Goal: Information Seeking & Learning: Learn about a topic

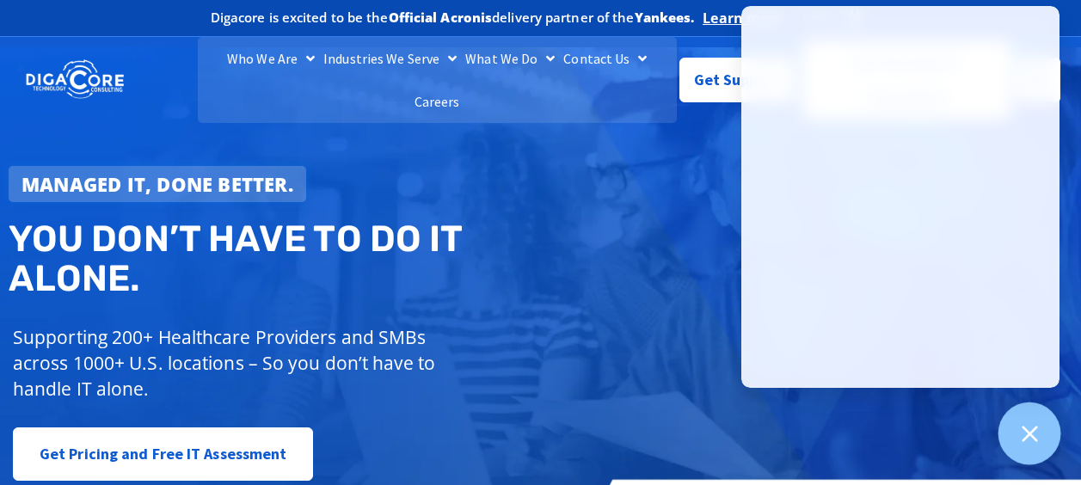
click at [1017, 432] on div at bounding box center [1029, 433] width 63 height 63
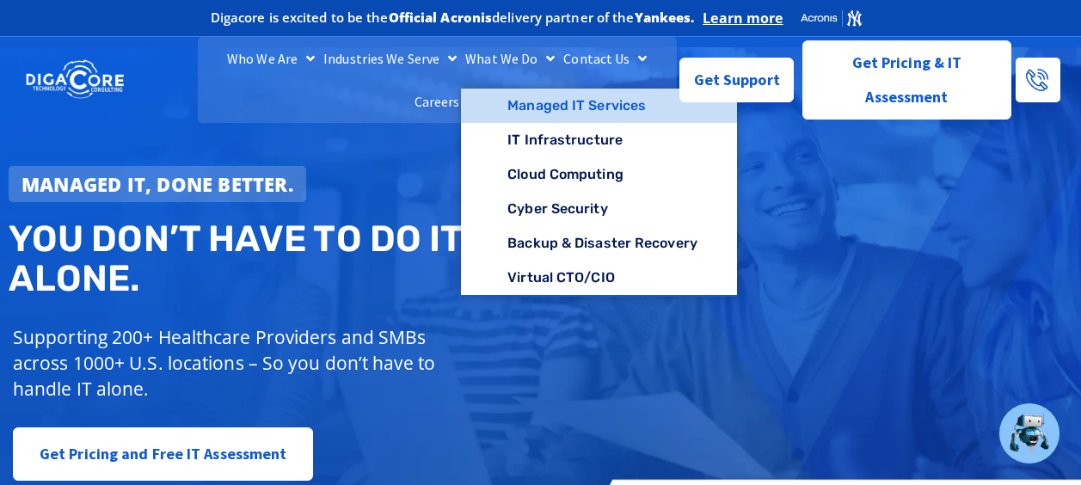
click at [532, 121] on link "Managed IT Services" at bounding box center [599, 106] width 276 height 34
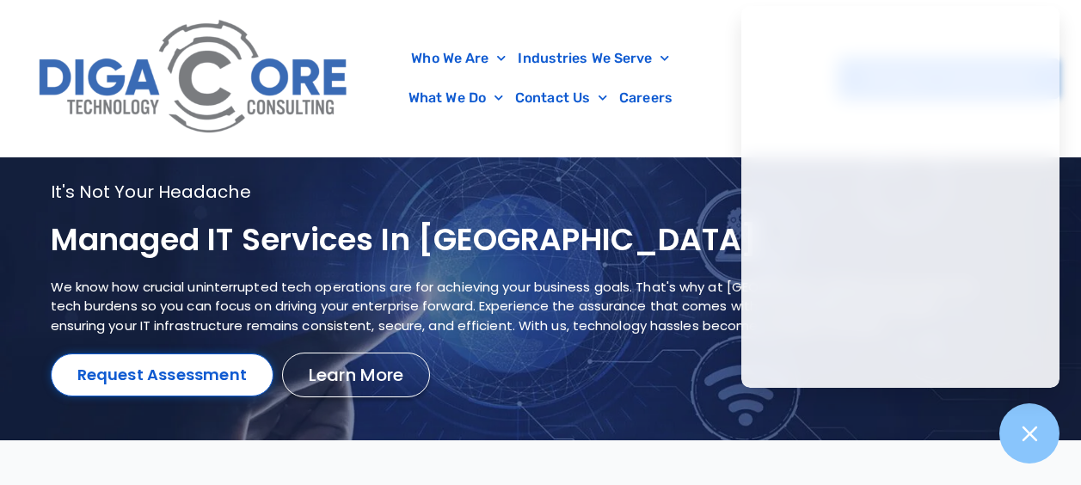
scroll to position [103, 0]
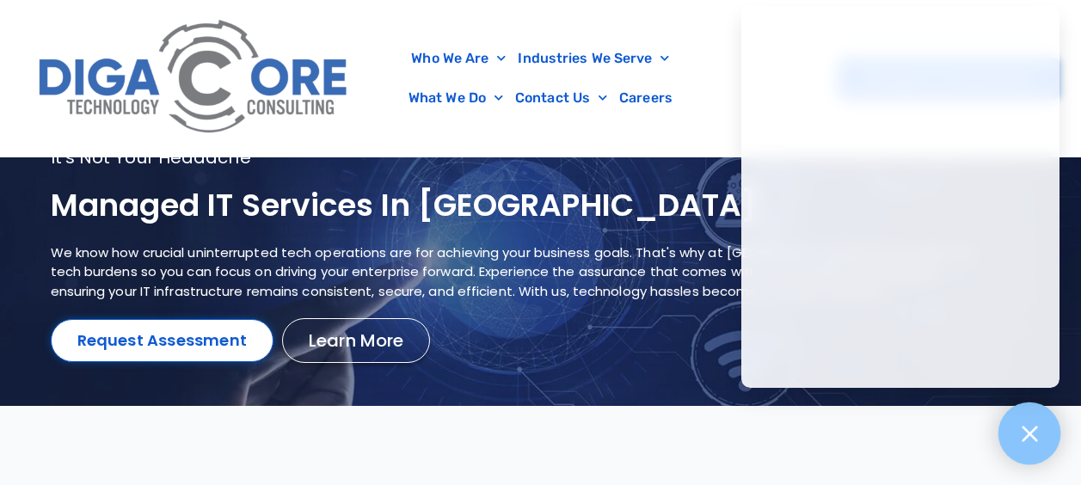
click at [1034, 427] on icon at bounding box center [1028, 433] width 15 height 15
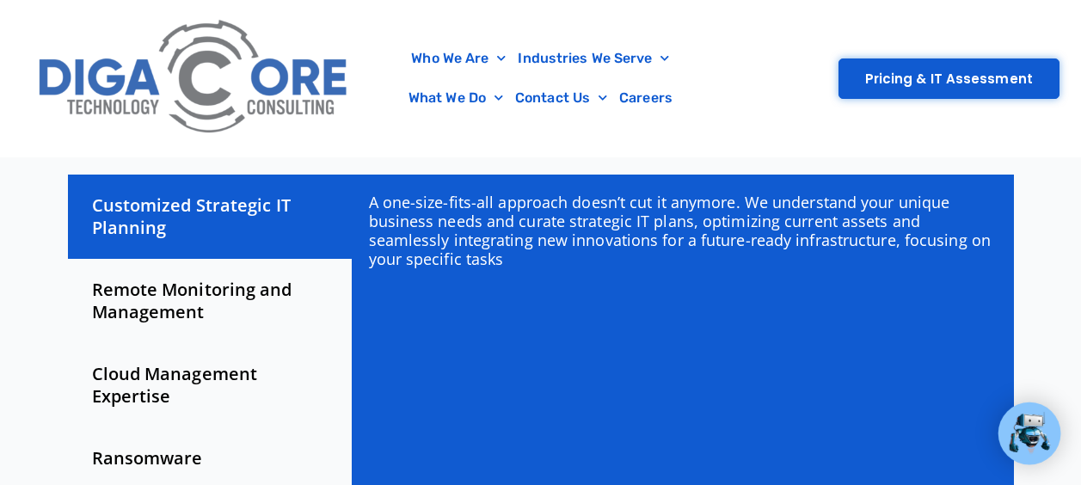
scroll to position [619, 0]
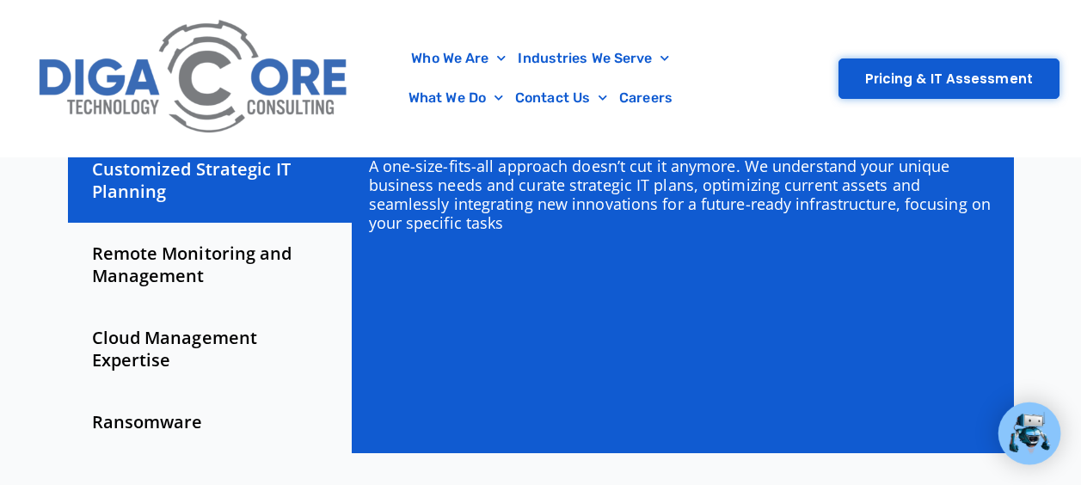
click at [269, 241] on div "Remote Monitoring and Management" at bounding box center [210, 265] width 284 height 84
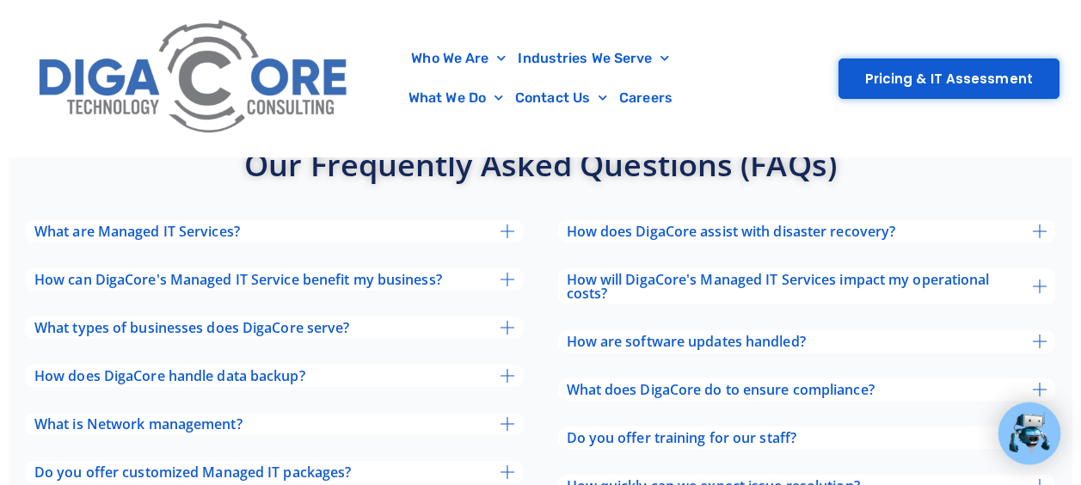
scroll to position [5644, 0]
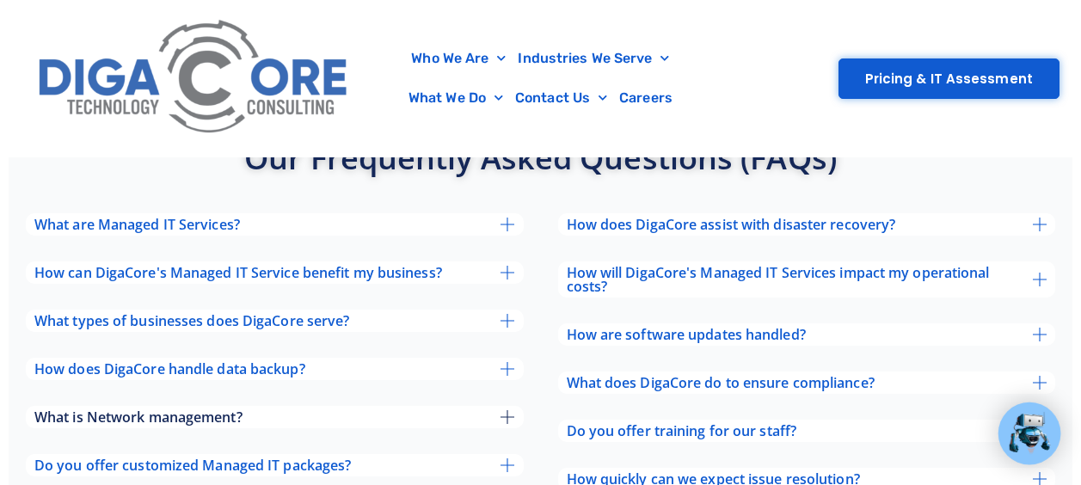
click at [72, 410] on span "What is Network management?" at bounding box center [138, 417] width 208 height 14
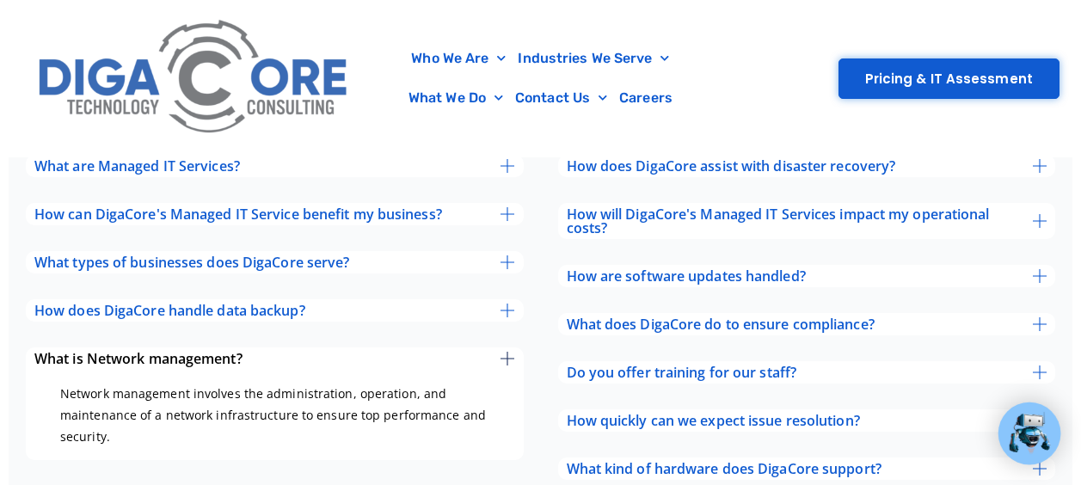
scroll to position [5709, 0]
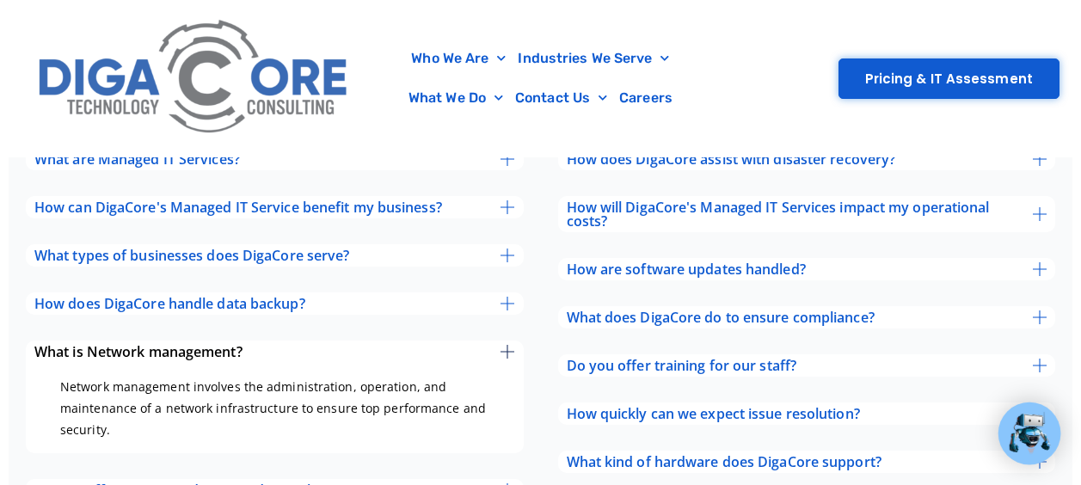
click at [49, 345] on span "What is Network management?" at bounding box center [138, 352] width 208 height 14
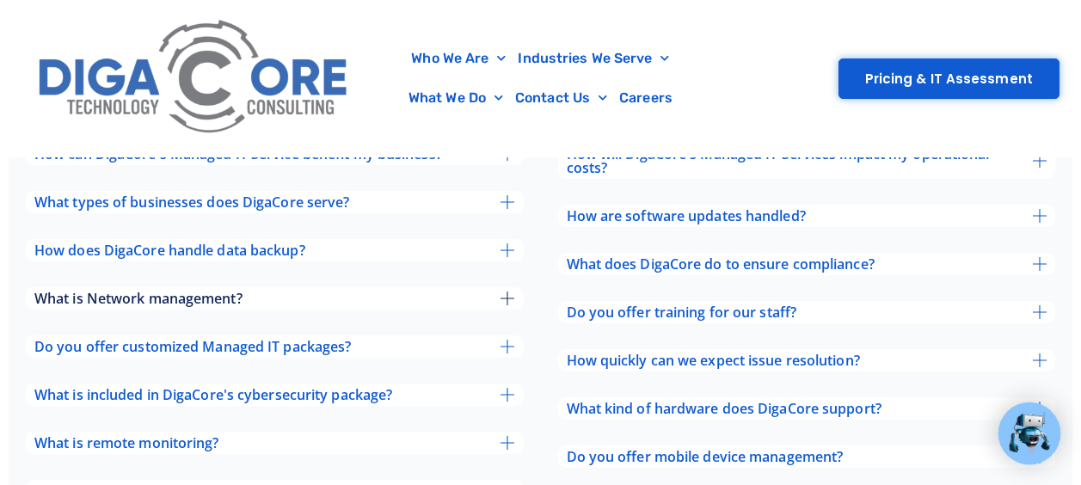
scroll to position [5767, 0]
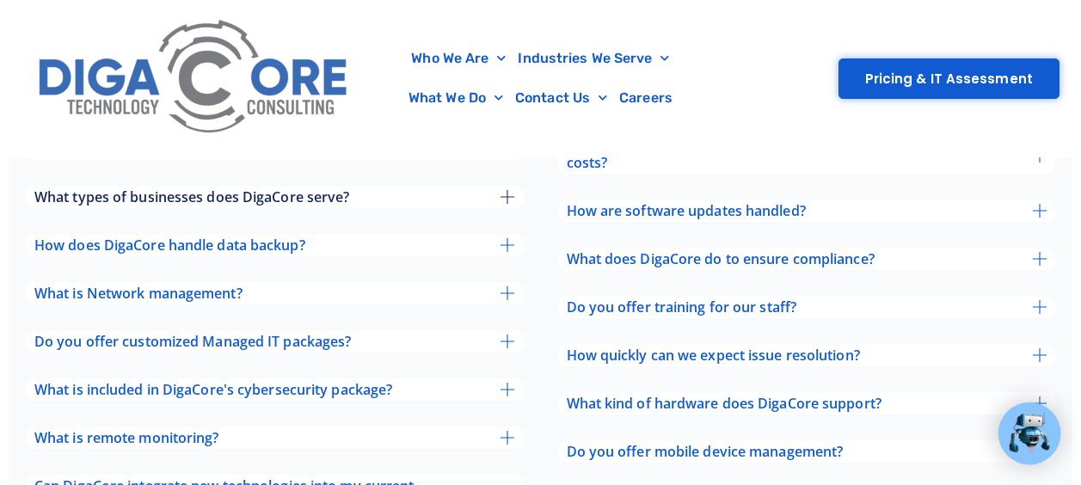
click at [82, 190] on span "What types of businesses does DigaCore serve?" at bounding box center [192, 197] width 316 height 14
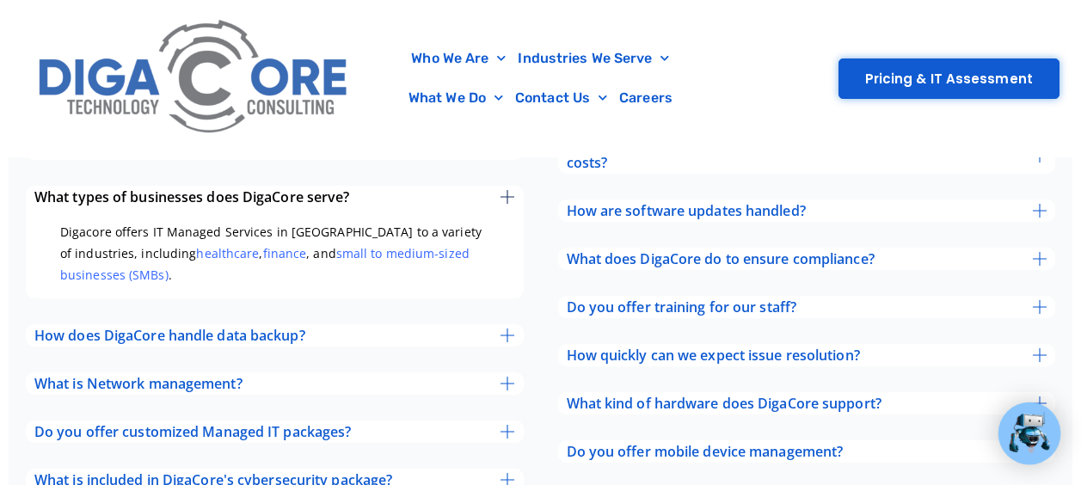
click at [74, 190] on span "What types of businesses does DigaCore serve?" at bounding box center [192, 197] width 316 height 14
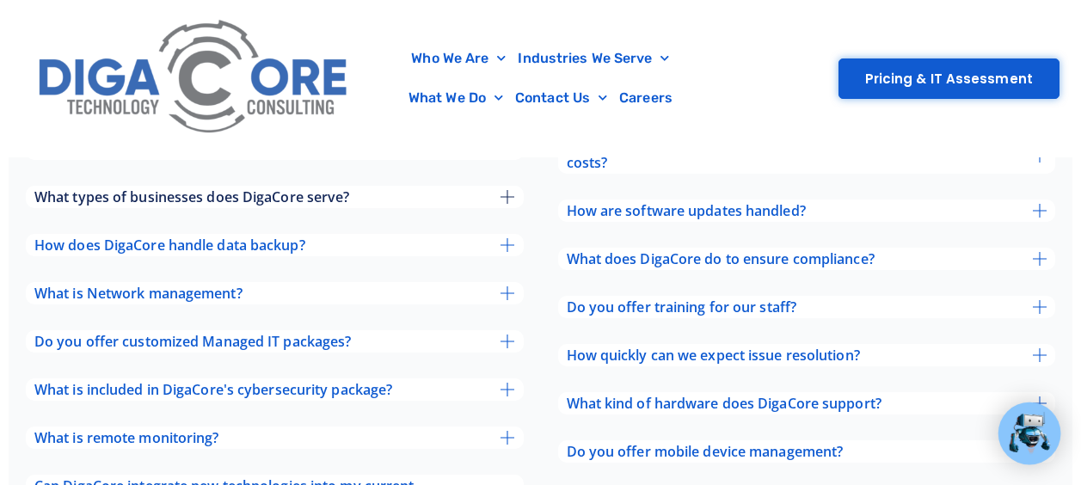
click at [75, 190] on span "What types of businesses does DigaCore serve?" at bounding box center [192, 197] width 316 height 14
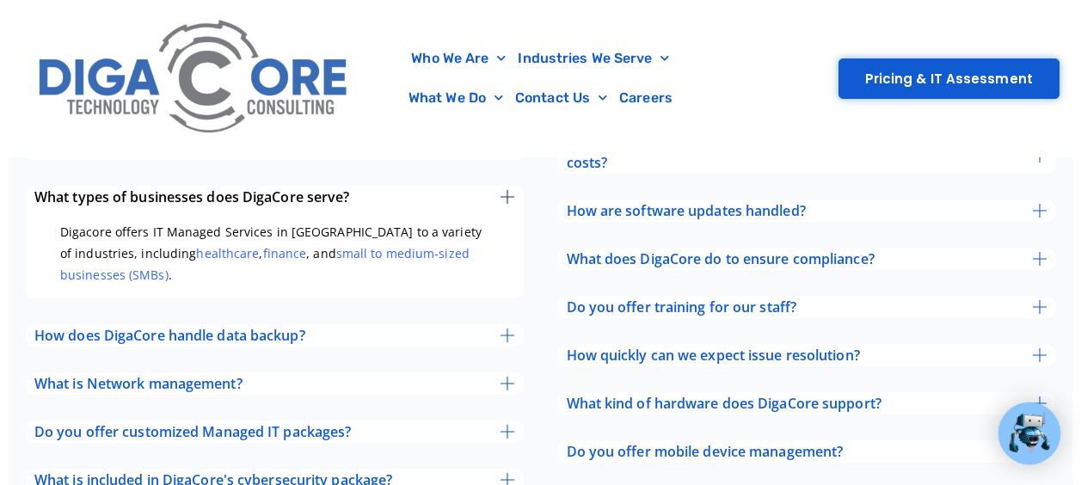
click at [87, 190] on span "What types of businesses does DigaCore serve?" at bounding box center [192, 197] width 316 height 14
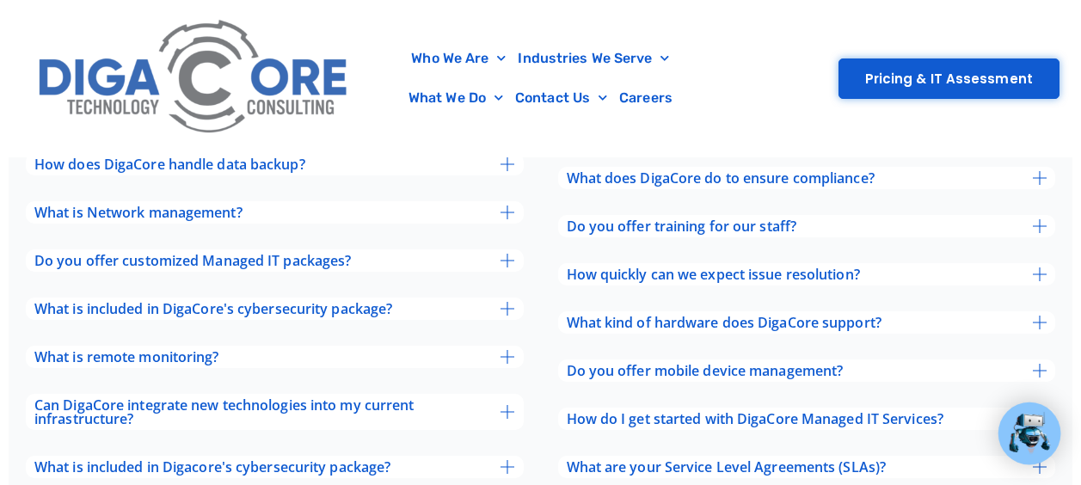
scroll to position [5850, 0]
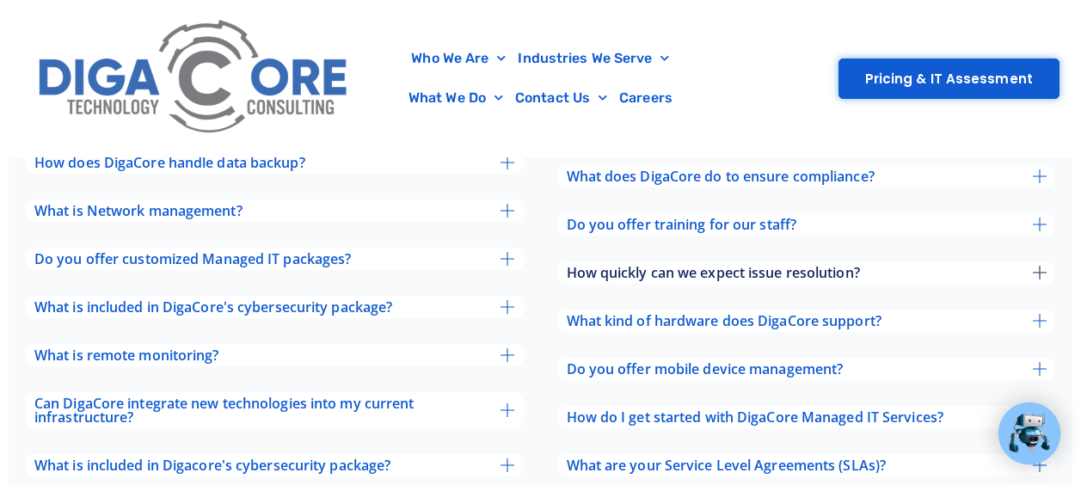
click at [1025, 266] on div "How quickly can we expect issue resolution?" at bounding box center [807, 272] width 498 height 22
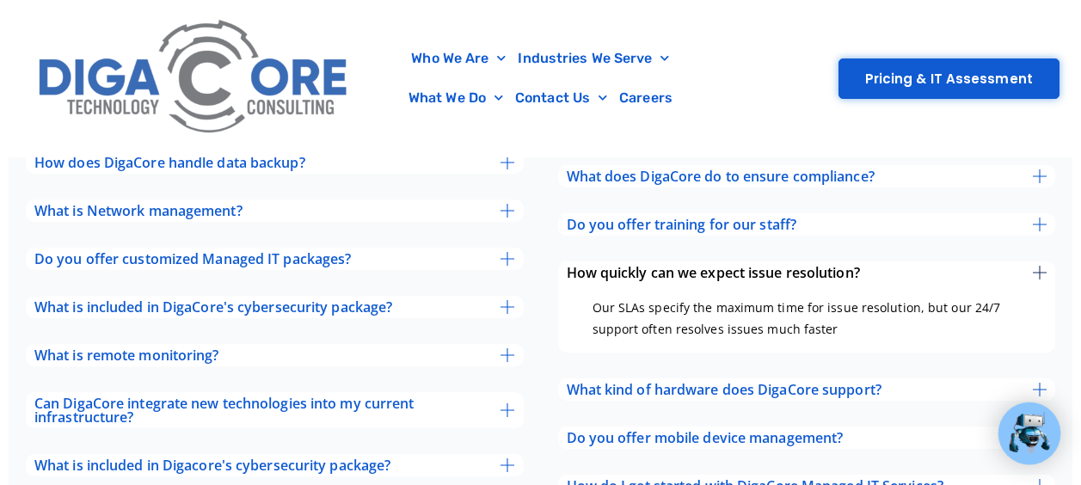
click at [1024, 261] on div "How quickly can we expect issue resolution?" at bounding box center [807, 272] width 498 height 22
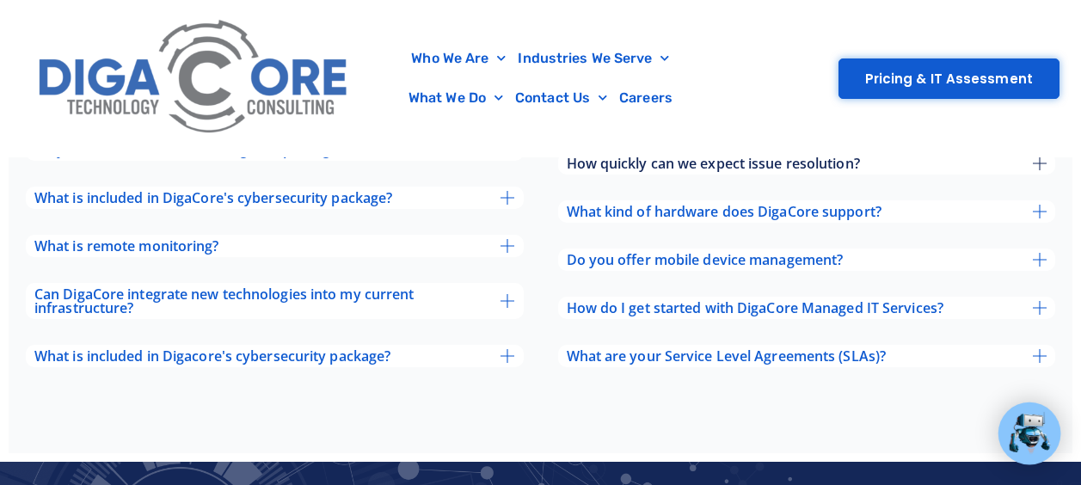
scroll to position [5959, 0]
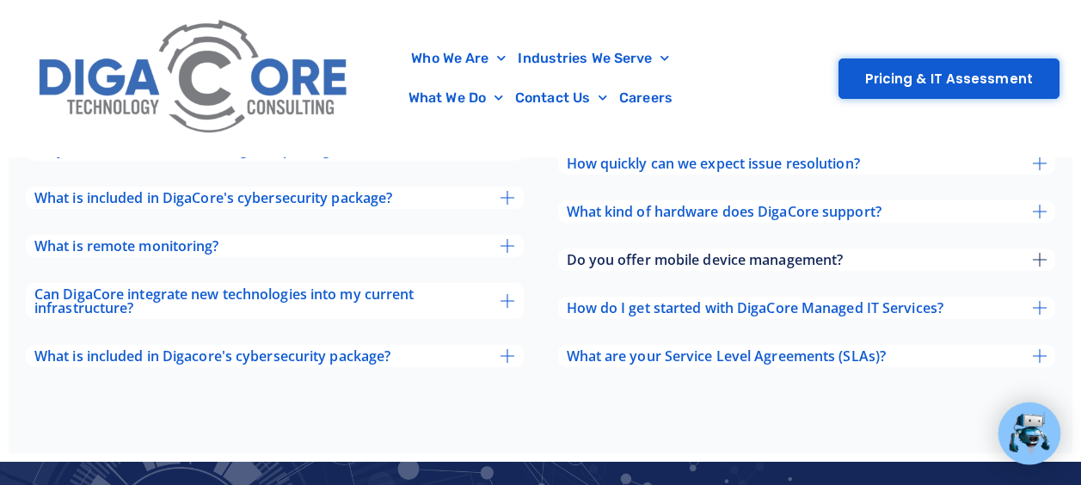
click at [1039, 253] on icon at bounding box center [1040, 260] width 14 height 14
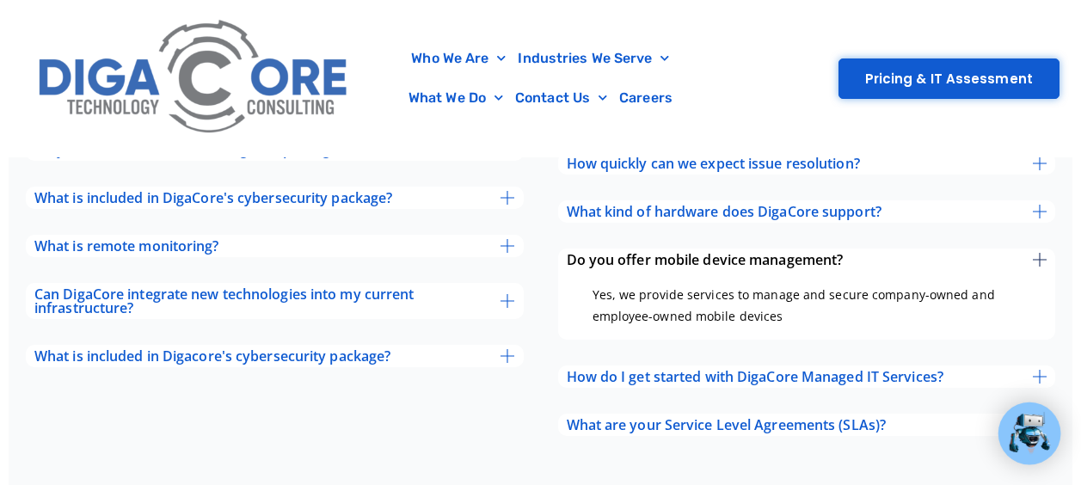
click at [1037, 253] on icon at bounding box center [1040, 260] width 14 height 14
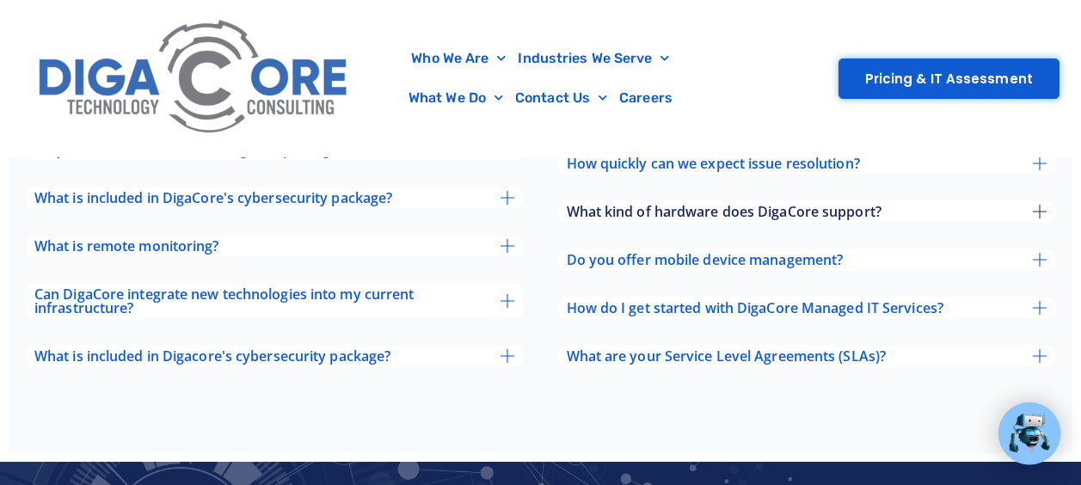
click at [1045, 205] on icon at bounding box center [1040, 212] width 14 height 14
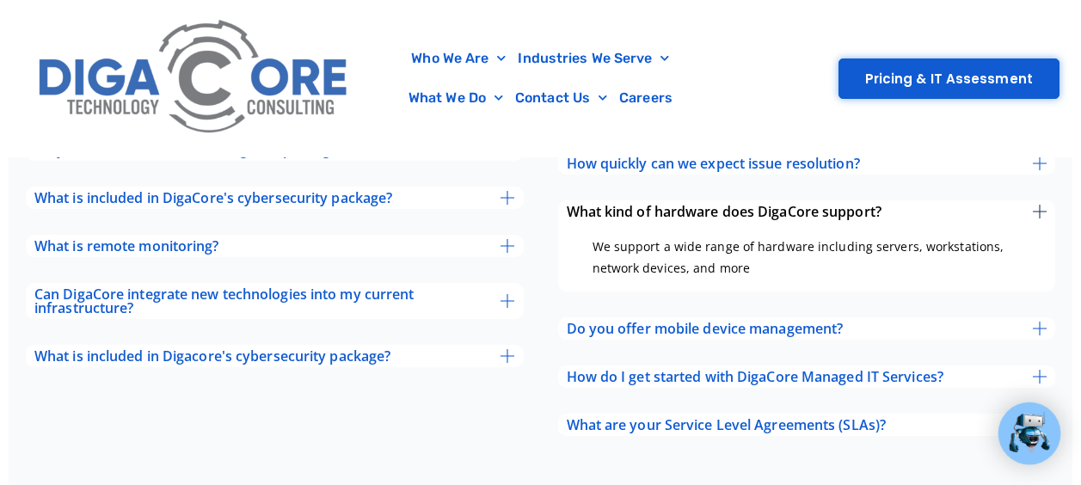
click at [1040, 205] on icon at bounding box center [1040, 212] width 14 height 14
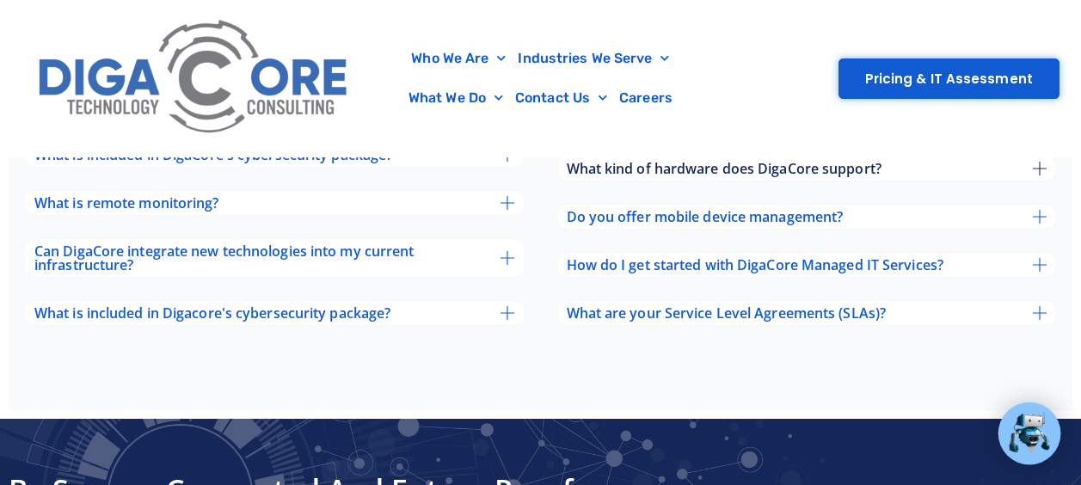
scroll to position [6009, 0]
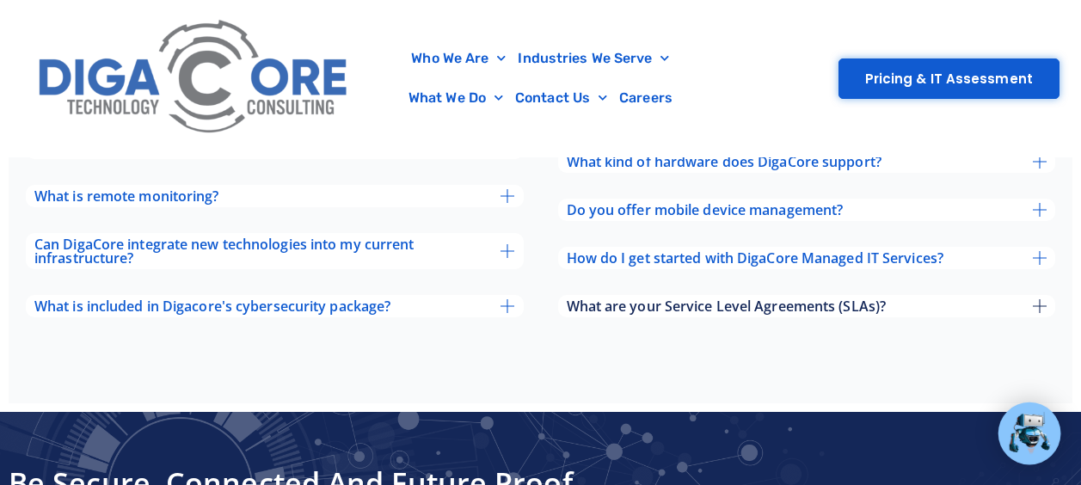
click at [1035, 299] on icon at bounding box center [1040, 306] width 14 height 14
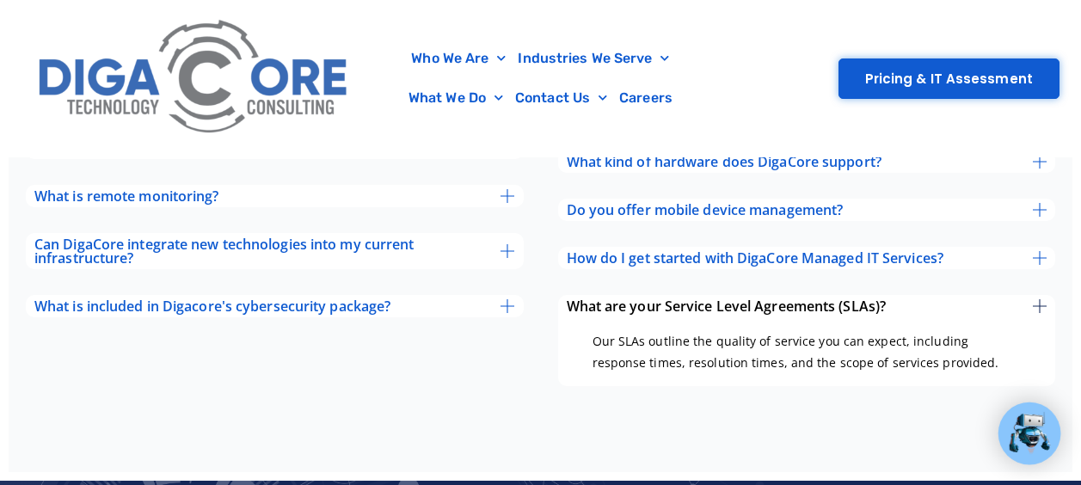
click at [1033, 299] on icon at bounding box center [1040, 306] width 14 height 14
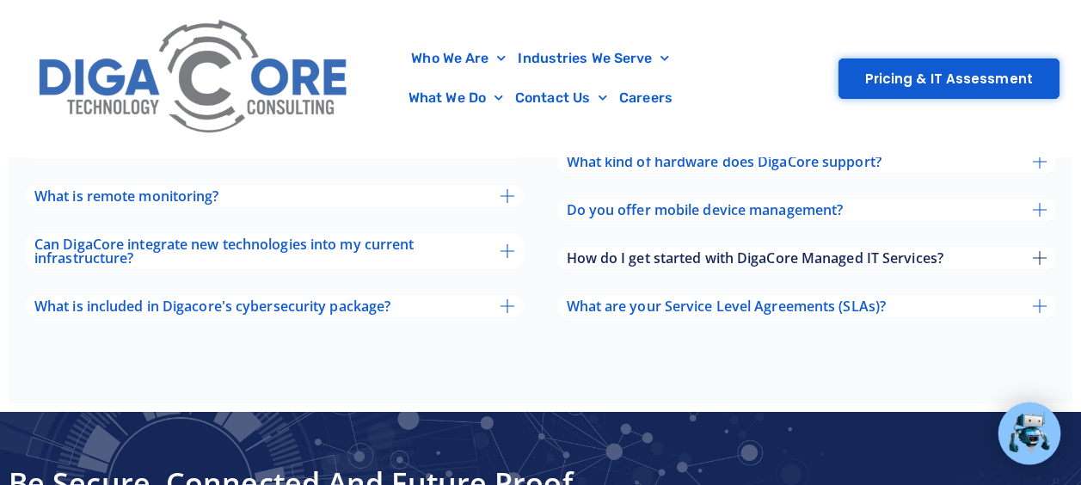
click at [1045, 251] on icon at bounding box center [1040, 258] width 14 height 14
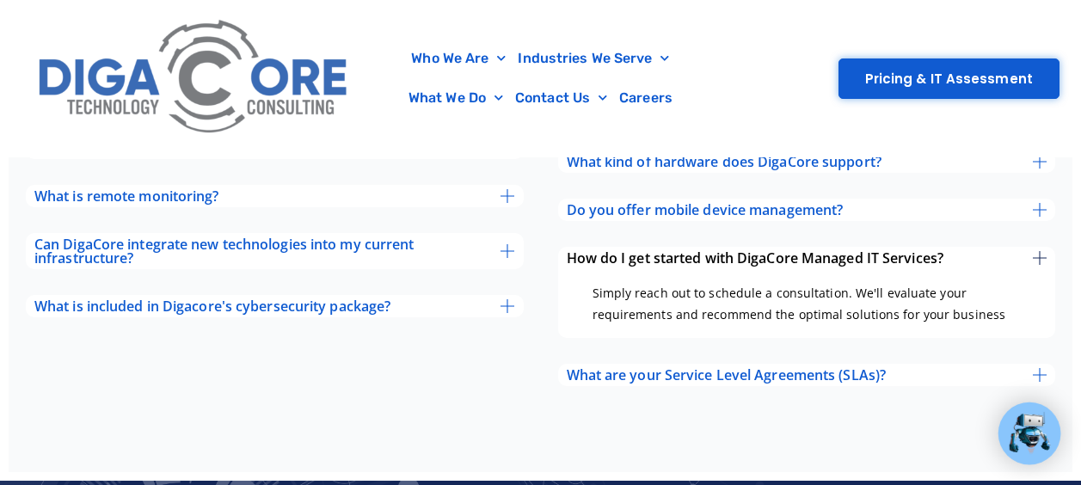
click at [1039, 251] on icon at bounding box center [1040, 258] width 14 height 14
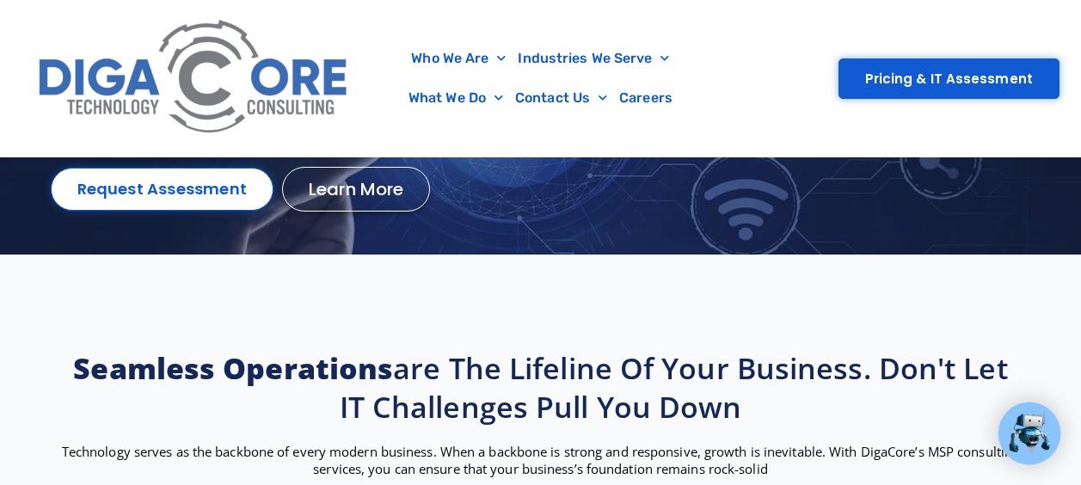
scroll to position [0, 0]
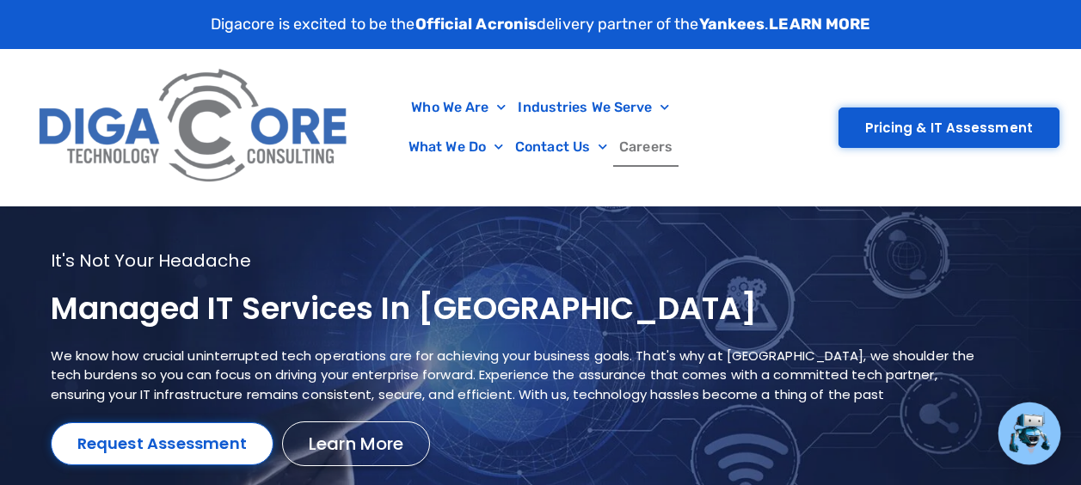
click at [653, 144] on link "Careers" at bounding box center [645, 147] width 65 height 40
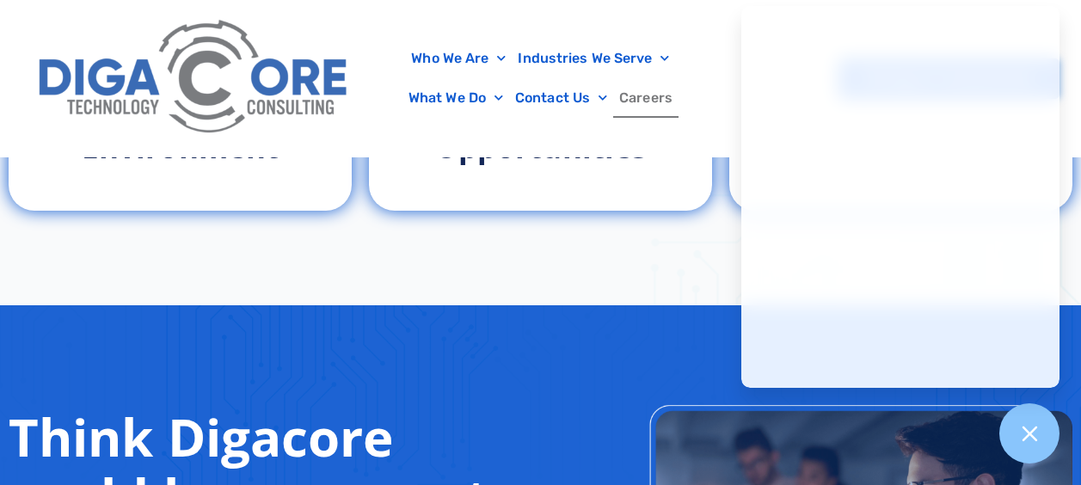
scroll to position [1133, 0]
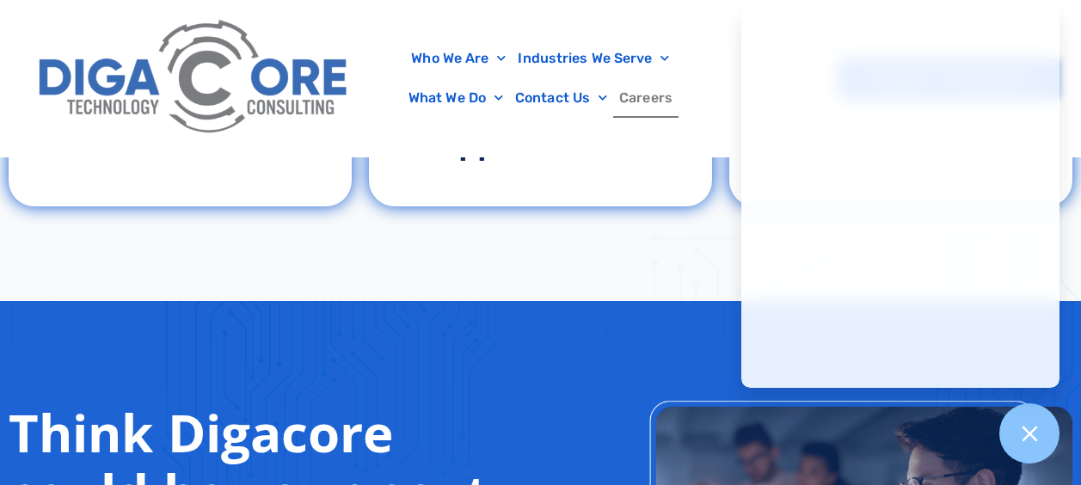
click at [1026, 435] on icon at bounding box center [1028, 433] width 15 height 15
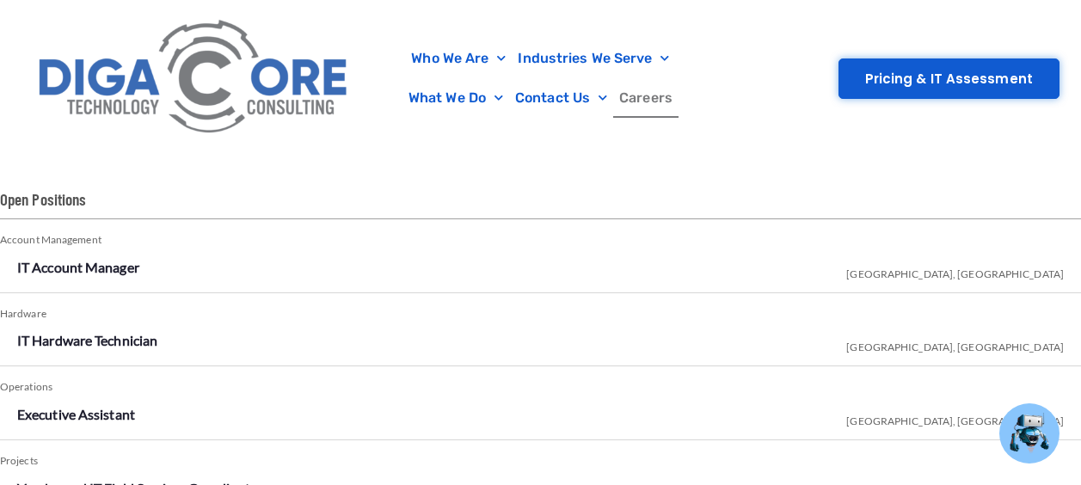
scroll to position [2880, 0]
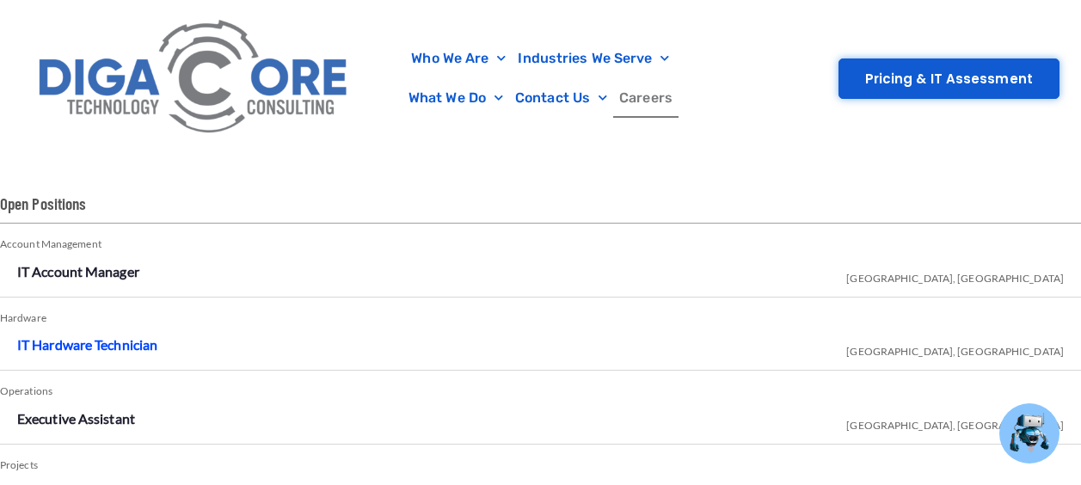
click at [52, 342] on link "IT Hardware Technician" at bounding box center [87, 344] width 140 height 16
